Goal: Information Seeking & Learning: Check status

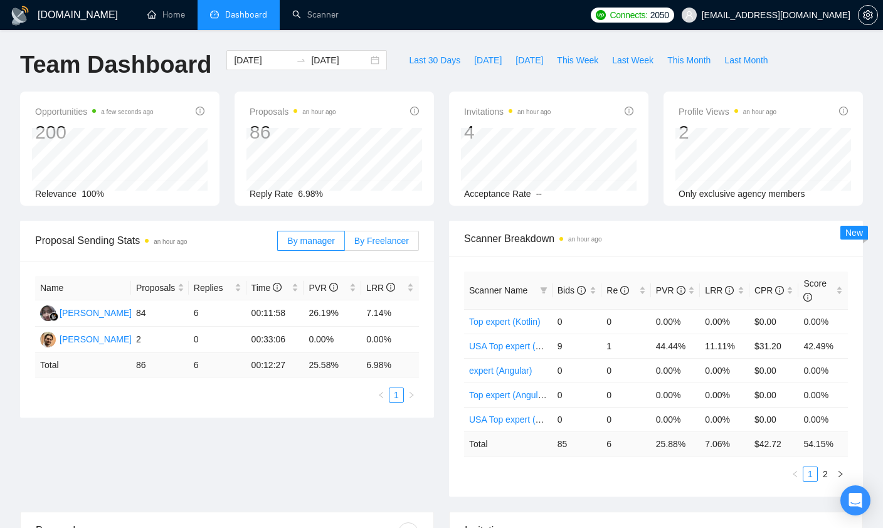
click at [381, 237] on span "By Freelancer" at bounding box center [381, 241] width 55 height 10
click at [345, 244] on input "By Freelancer" at bounding box center [345, 244] width 0 height 0
click at [297, 425] on div "Proposal Sending Stats an hour ago By manager By Freelancer Name Proposals Repl…" at bounding box center [442, 366] width 858 height 291
click at [428, 61] on span "Last 30 Days" at bounding box center [434, 60] width 51 height 14
type input "2025-09-13"
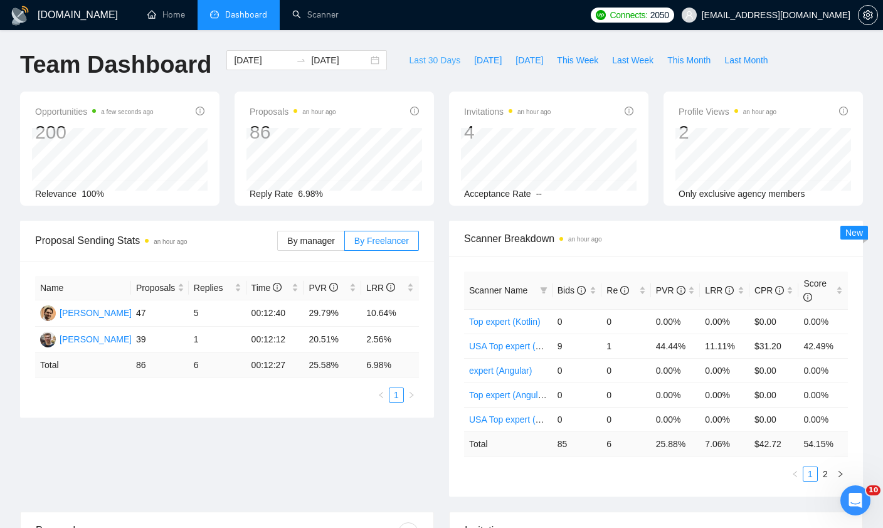
type input "2025-10-13"
click at [379, 245] on span "By Freelancer" at bounding box center [381, 241] width 55 height 10
click at [345, 244] on input "By Freelancer" at bounding box center [345, 244] width 0 height 0
click at [312, 243] on span "By manager" at bounding box center [310, 241] width 47 height 10
click at [278, 244] on input "By manager" at bounding box center [278, 244] width 0 height 0
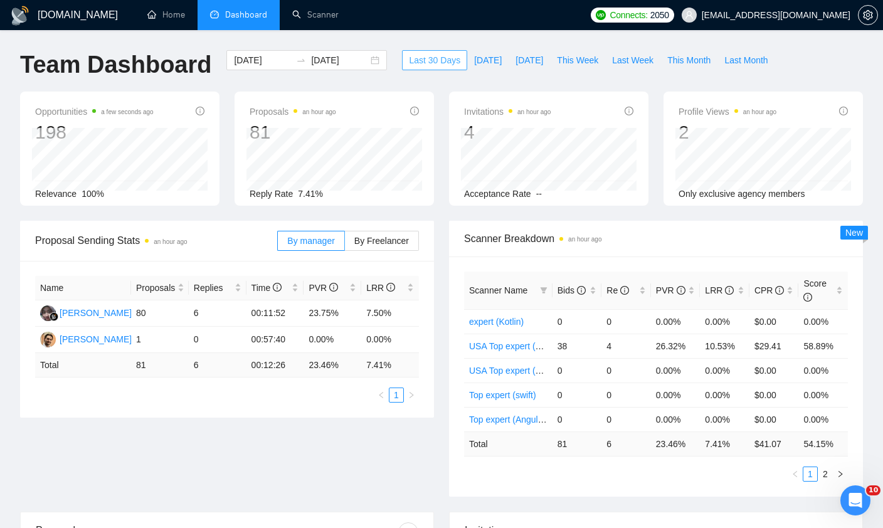
click at [438, 62] on span "Last 30 Days" at bounding box center [434, 60] width 51 height 14
click at [461, 239] on div "Scanner Breakdown an hour ago" at bounding box center [656, 239] width 414 height 36
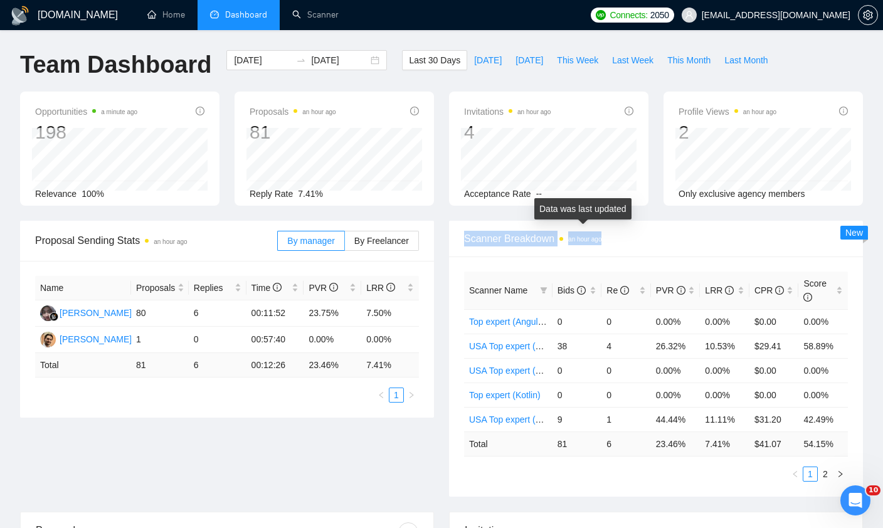
drag, startPoint x: 465, startPoint y: 237, endPoint x: 613, endPoint y: 242, distance: 148.2
click at [613, 242] on span "Scanner Breakdown an hour ago" at bounding box center [656, 239] width 384 height 16
